Goal: Task Accomplishment & Management: Use online tool/utility

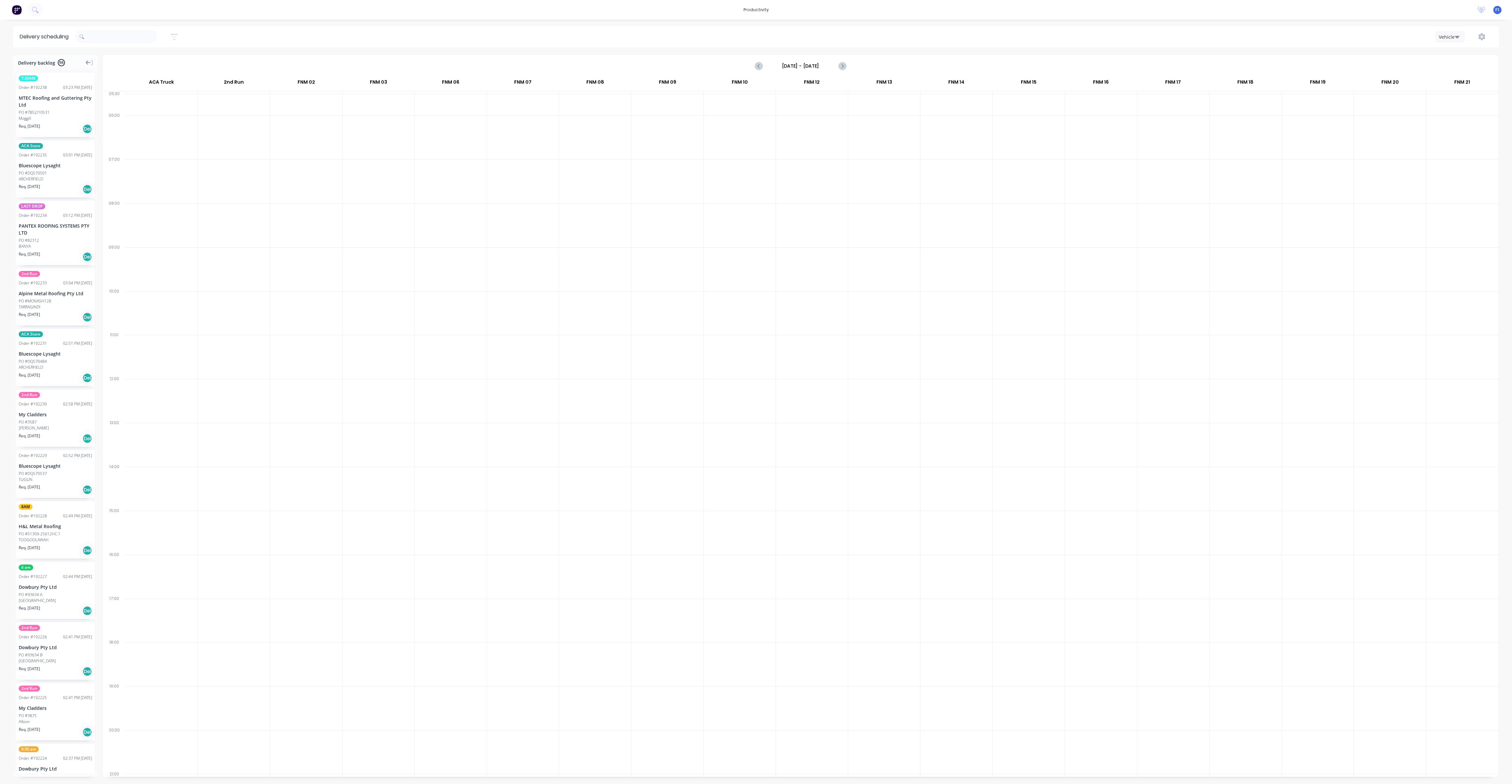
click at [90, 64] on icon at bounding box center [88, 63] width 5 height 6
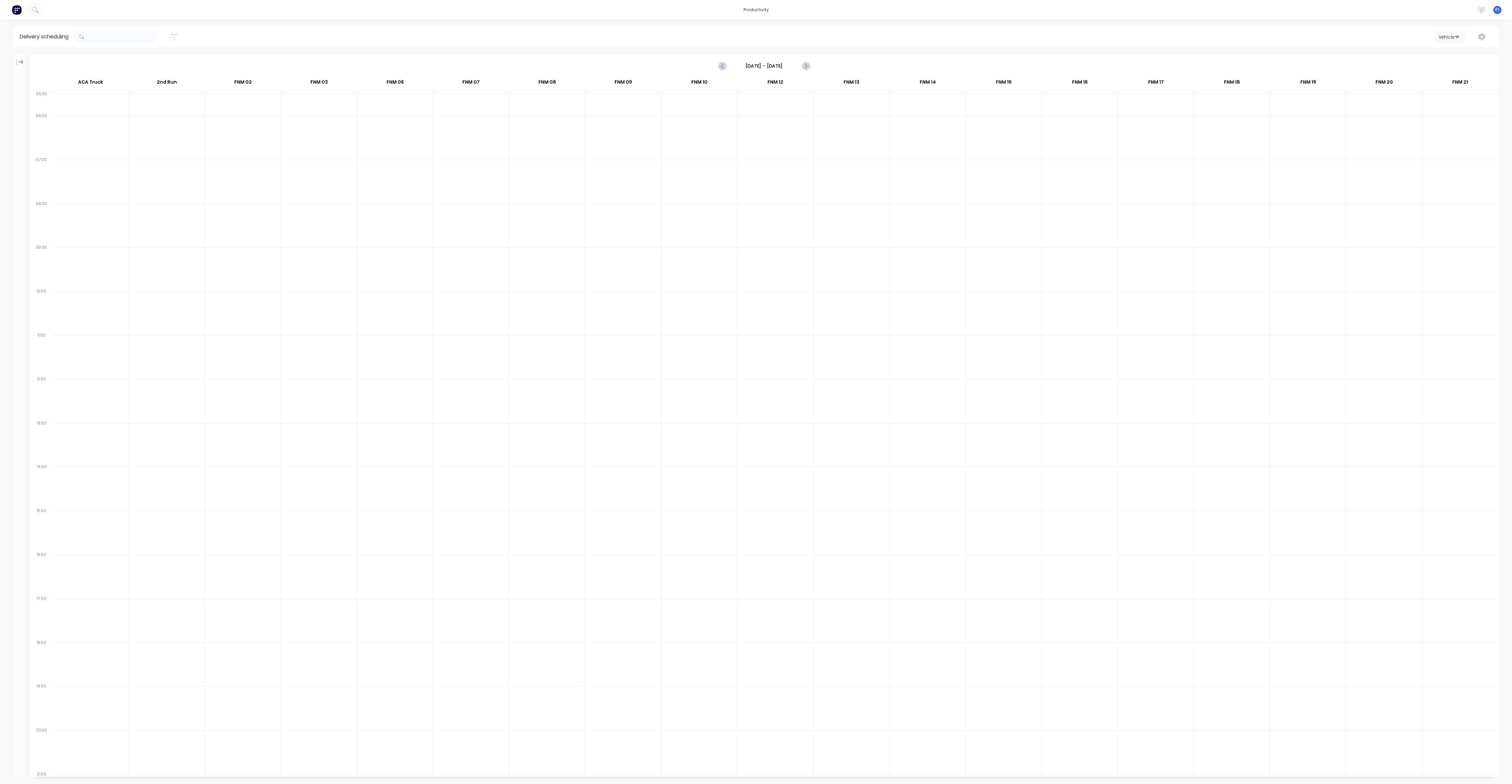
click at [21, 63] on icon at bounding box center [21, 62] width 5 height 5
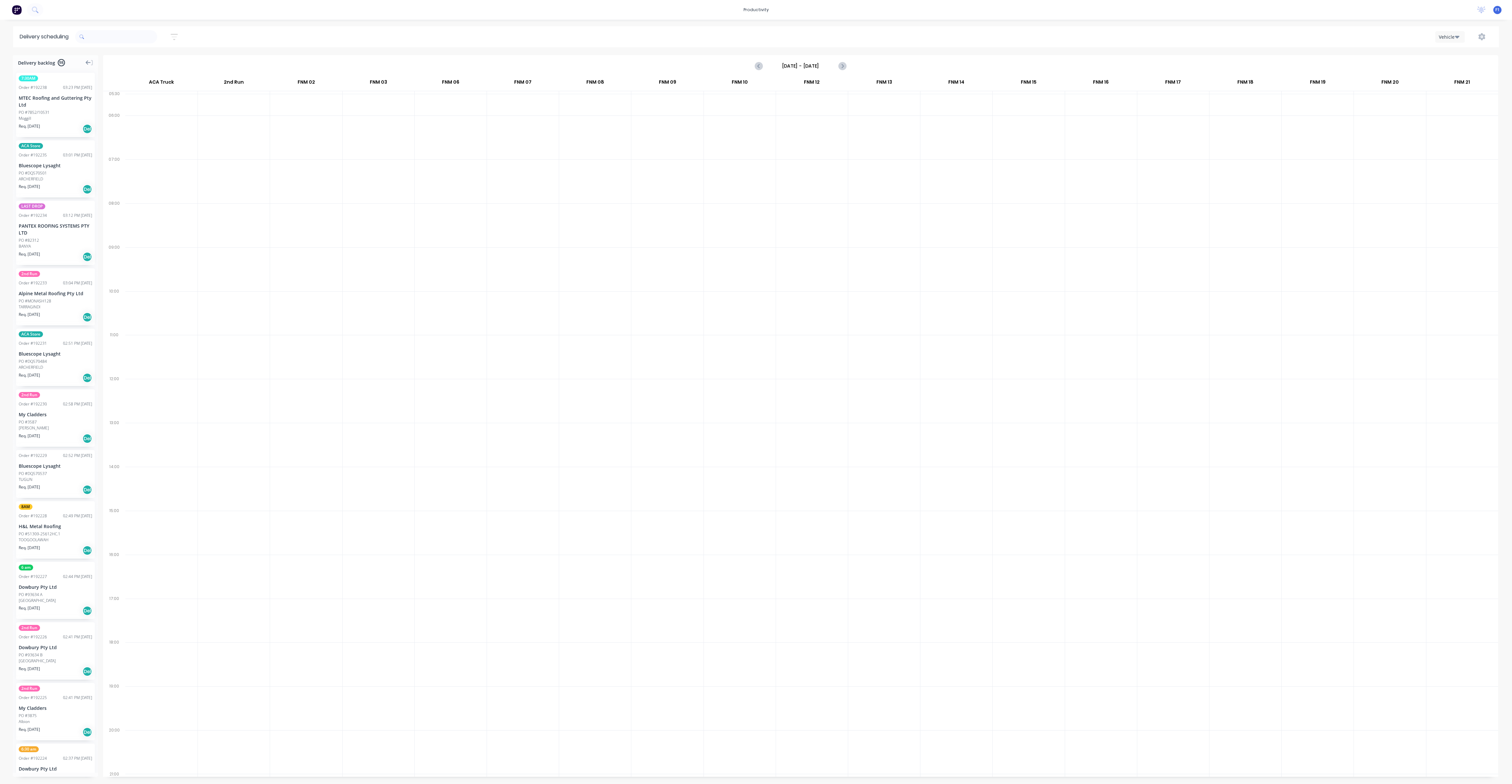
click at [178, 38] on icon "button" at bounding box center [174, 37] width 7 height 8
click at [143, 60] on input "[DATE] - [DATE]" at bounding box center [144, 62] width 61 height 10
click at [164, 132] on div "10" at bounding box center [164, 134] width 10 height 10
radio input "false"
radio input "true"
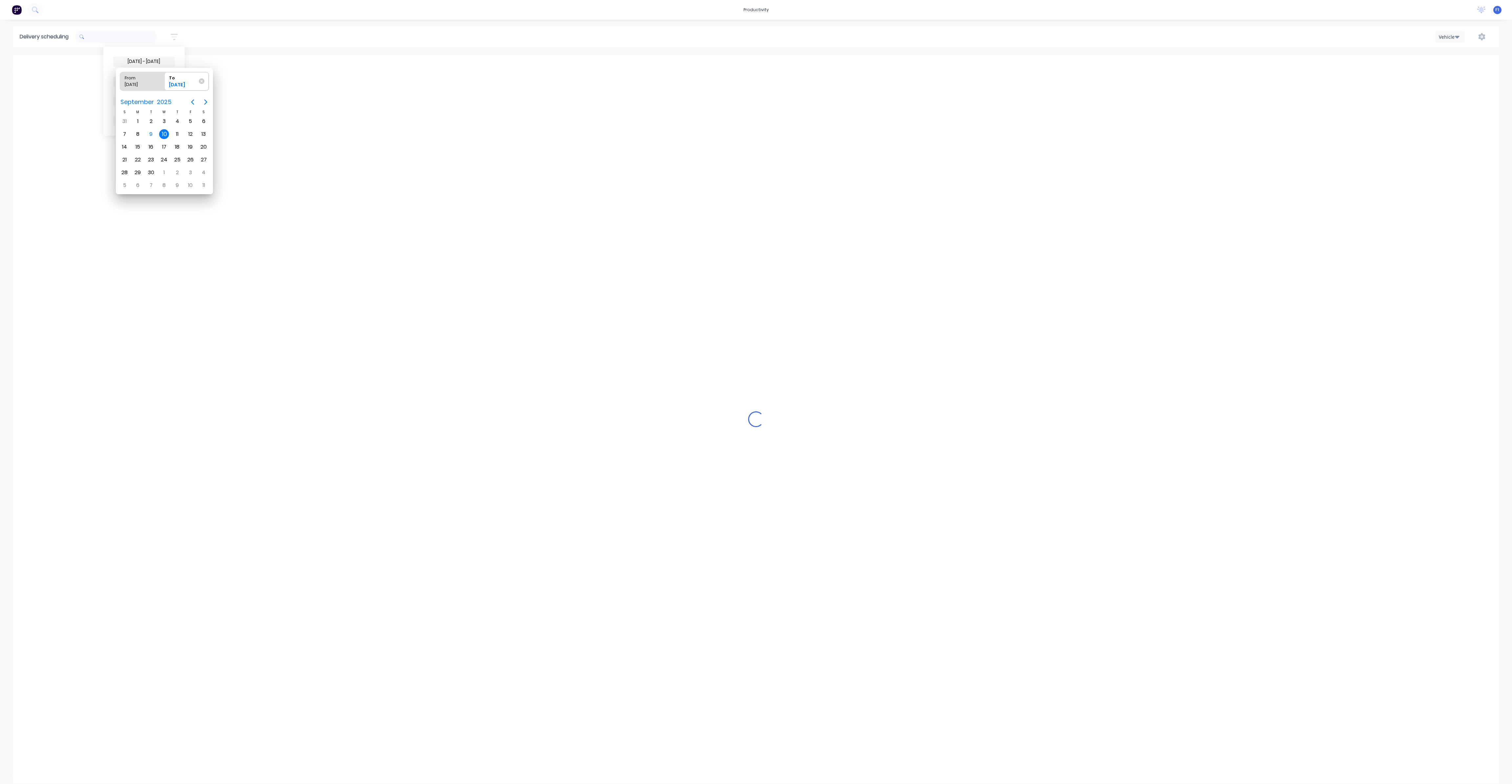
click at [164, 132] on div "10" at bounding box center [164, 134] width 10 height 10
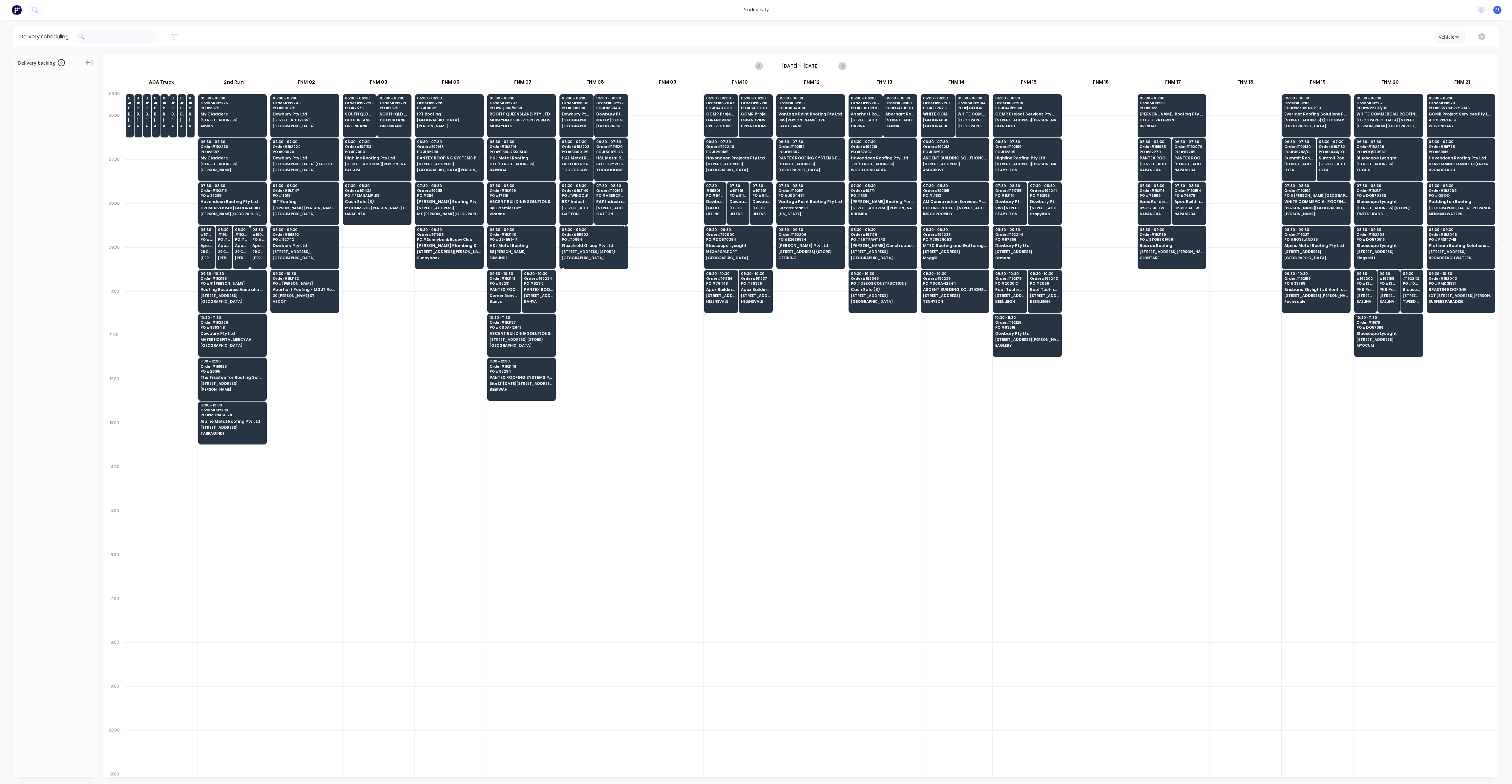
scroll to position [0, 1]
